Goal: Communication & Community: Connect with others

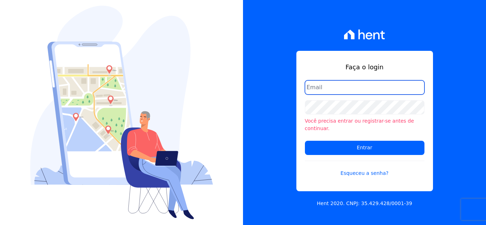
click at [344, 90] on input "email" at bounding box center [365, 87] width 120 height 14
type input "N"
type input "[EMAIL_ADDRESS][DOMAIN_NAME]"
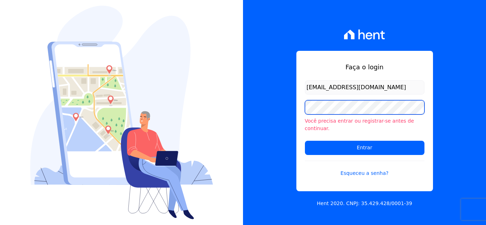
click at [295, 114] on div "Faça o login nati@focoempreendimento.com Você precisa entrar ou registrar-se an…" at bounding box center [364, 112] width 243 height 225
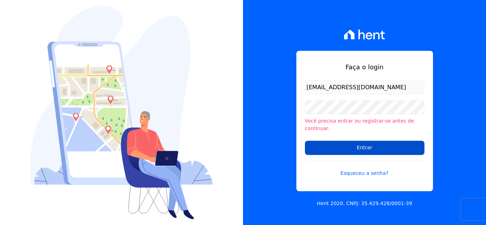
click at [382, 144] on input "Entrar" at bounding box center [365, 148] width 120 height 14
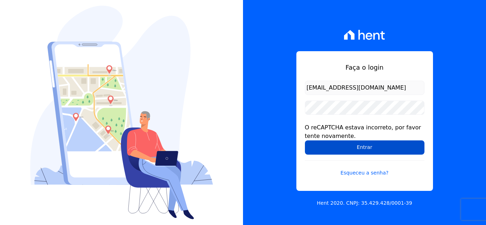
click at [354, 150] on input "Entrar" at bounding box center [365, 148] width 120 height 14
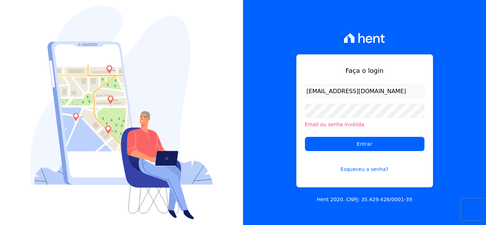
click at [316, 91] on input "[EMAIL_ADDRESS][DOMAIN_NAME]" at bounding box center [365, 91] width 120 height 14
click at [309, 93] on input "[EMAIL_ADDRESS][DOMAIN_NAME]" at bounding box center [365, 91] width 120 height 14
type input "[EMAIL_ADDRESS][DOMAIN_NAME]"
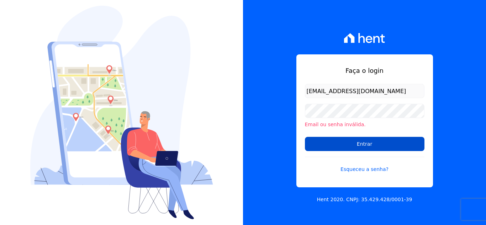
click at [344, 143] on input "Entrar" at bounding box center [365, 144] width 120 height 14
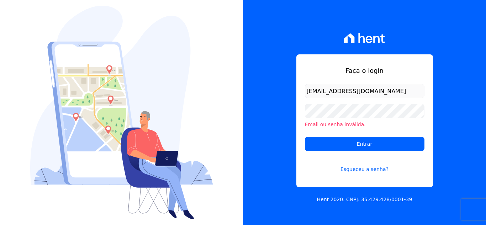
drag, startPoint x: 399, startPoint y: 92, endPoint x: 303, endPoint y: 93, distance: 96.4
click at [303, 93] on div "Faça o login Nati@focoempreendimento.com Email ou senha inválida. Entrar Esquec…" at bounding box center [364, 120] width 137 height 133
click at [309, 90] on input "[EMAIL_ADDRESS][DOMAIN_NAME]" at bounding box center [365, 91] width 120 height 14
type input "nati@focoempreendimentos.com"
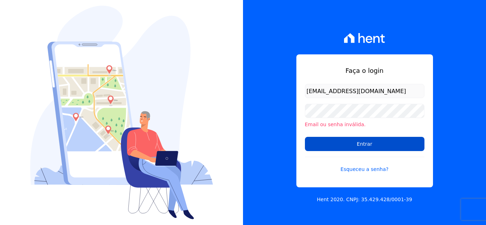
click at [335, 141] on input "Entrar" at bounding box center [365, 144] width 120 height 14
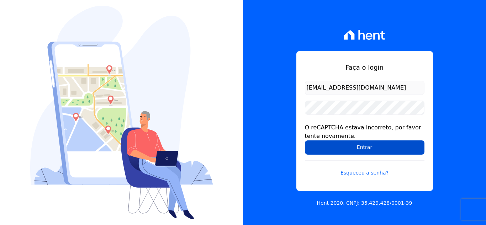
click at [362, 149] on input "Entrar" at bounding box center [365, 148] width 120 height 14
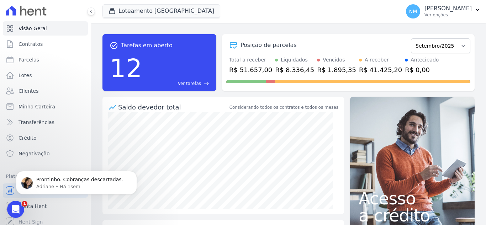
click at [262, 27] on div "task_alt Tarefas em aberto 12 Ver tarefas east Posição de parcelas Abril/2018 M…" at bounding box center [288, 124] width 395 height 202
click at [301, 13] on div "Loteamento [GEOGRAPHIC_DATA] Você possui apenas um empreendimento Aplicar" at bounding box center [249, 11] width 295 height 23
click at [11, 207] on icon "Abertura do Messenger da Intercom" at bounding box center [15, 209] width 12 height 12
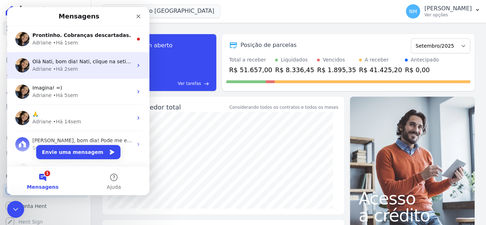
click at [136, 65] on icon "Messenger da Intercom" at bounding box center [139, 66] width 6 height 6
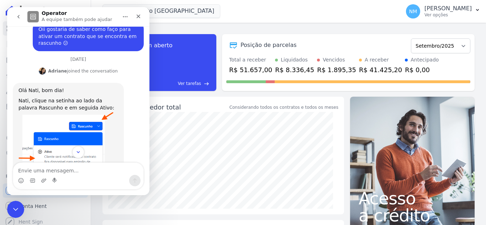
scroll to position [650, 0]
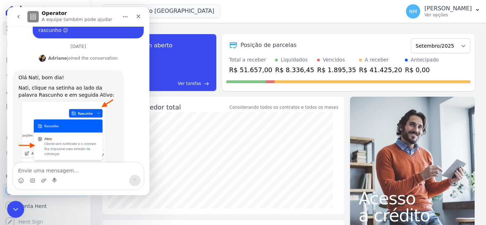
click at [20, 16] on icon "go back" at bounding box center [19, 17] width 6 height 6
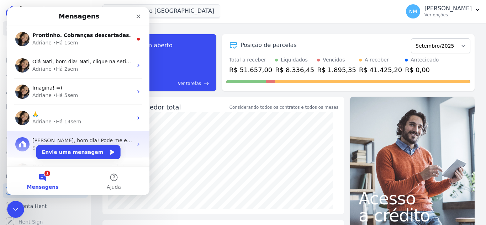
scroll to position [46, 0]
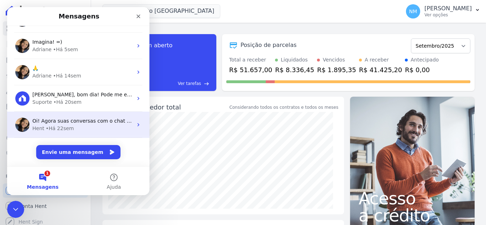
click at [136, 126] on icon "Messenger da Intercom" at bounding box center [139, 125] width 6 height 6
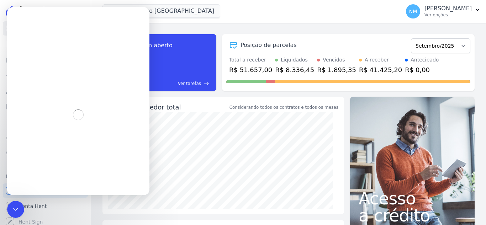
scroll to position [17, 0]
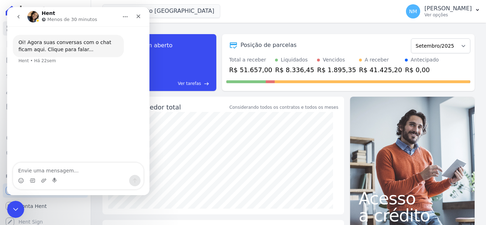
click at [18, 19] on icon "go back" at bounding box center [19, 17] width 6 height 6
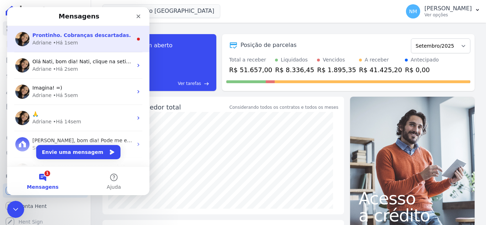
click at [137, 39] on circle "Messenger da Intercom" at bounding box center [138, 39] width 3 height 3
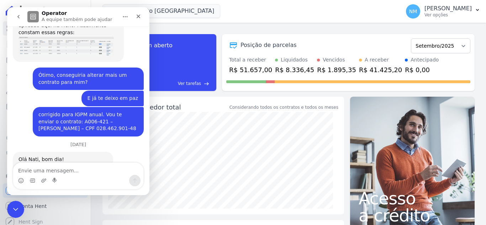
scroll to position [4077, 0]
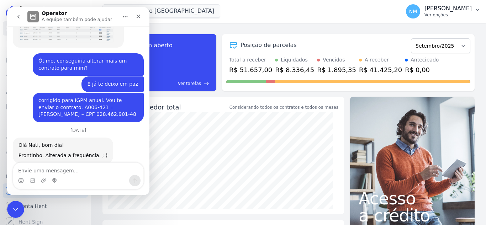
click at [477, 9] on icon "button" at bounding box center [478, 10] width 6 height 6
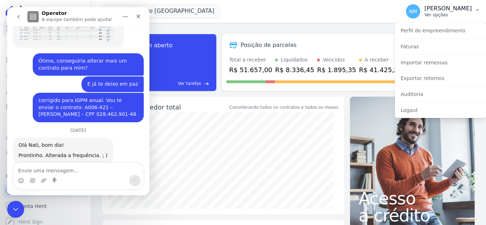
click at [477, 9] on icon "button" at bounding box center [478, 10] width 6 height 6
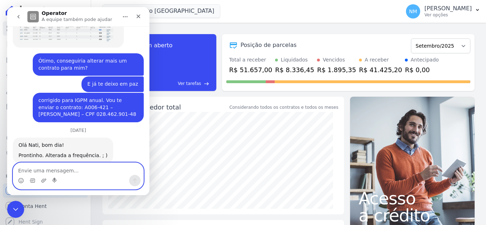
click at [46, 171] on textarea "Envie uma mensagem..." at bounding box center [78, 169] width 130 height 12
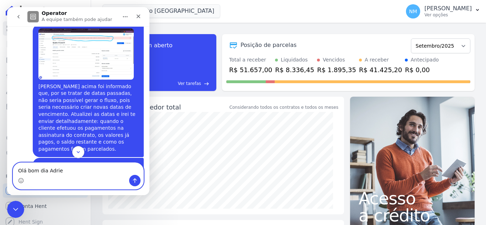
scroll to position [1801, 0]
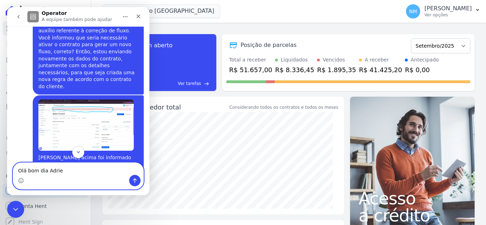
type textarea "Olá bom dia Adrie"
click at [18, 16] on icon "go back" at bounding box center [19, 17] width 6 height 6
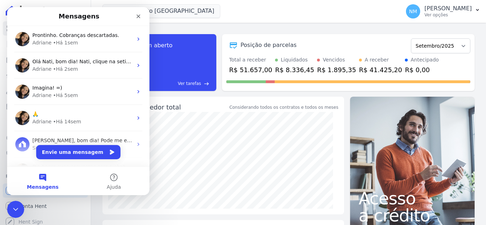
scroll to position [0, 0]
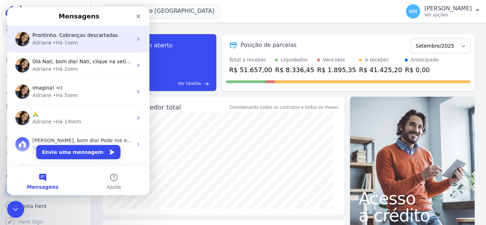
click at [136, 40] on icon "Messenger da Intercom" at bounding box center [139, 39] width 6 height 6
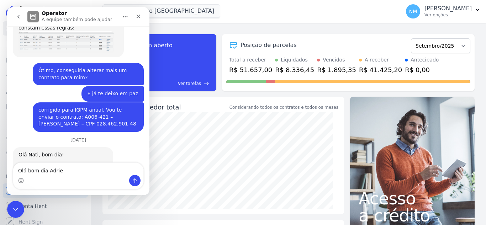
scroll to position [4077, 0]
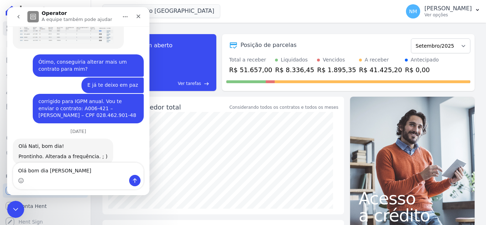
click at [26, 171] on textarea "Olá bom dia [PERSON_NAME]" at bounding box center [78, 169] width 130 height 12
click at [78, 172] on textarea "Olá, bom dia [PERSON_NAME]" at bounding box center [78, 169] width 130 height 12
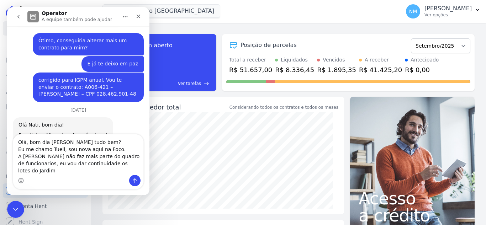
scroll to position [4106, 0]
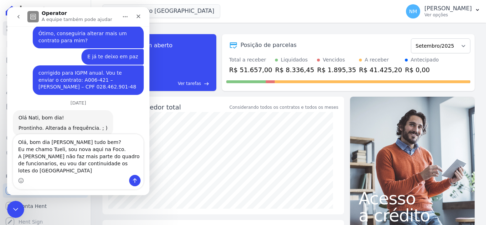
click at [105, 165] on textarea "Olá, bom dia [PERSON_NAME] tudo bem? Eu me chamo Tueli, sou nova aqui na Foco. …" at bounding box center [78, 154] width 130 height 41
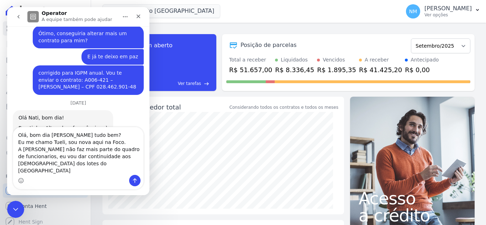
click at [58, 171] on textarea "Olá, bom dia [PERSON_NAME] tudo bem? Eu me chamo Tueli, sou nova aqui na Foco. …" at bounding box center [78, 151] width 130 height 48
click at [109, 168] on textarea "Olá, bom dia [PERSON_NAME] tudo bem? Eu me chamo Tueli, sou nova aqui na Foco. …" at bounding box center [78, 151] width 130 height 48
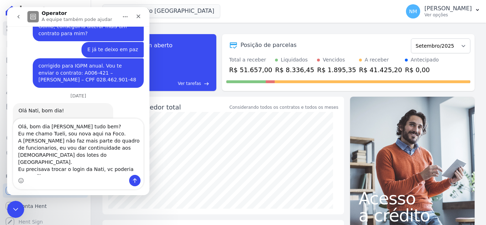
scroll to position [4120, 0]
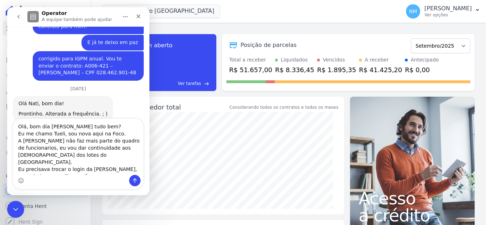
type textarea "Olá, bom dia [PERSON_NAME] tudo bem? Eu me chamo Tueli, sou nova aqui na Foco. …"
